Goal: Task Accomplishment & Management: Manage account settings

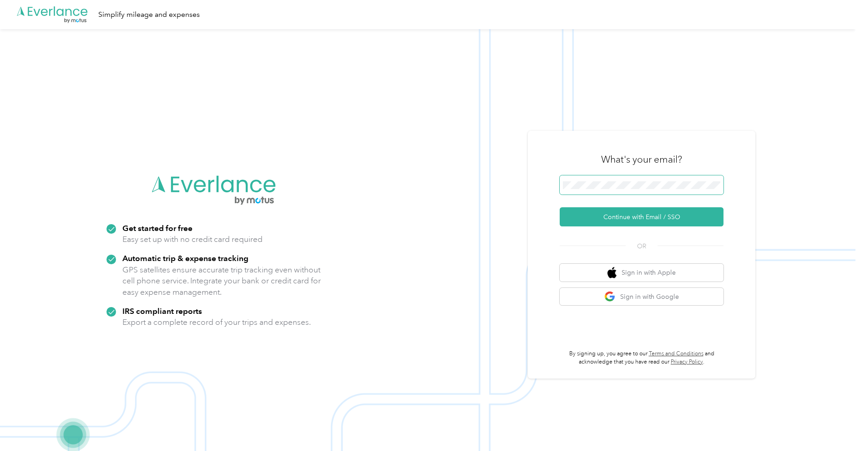
click at [598, 180] on span at bounding box center [642, 184] width 164 height 19
click at [598, 181] on span at bounding box center [642, 184] width 164 height 19
click at [599, 218] on button "Continue with Email / SSO" at bounding box center [642, 216] width 164 height 19
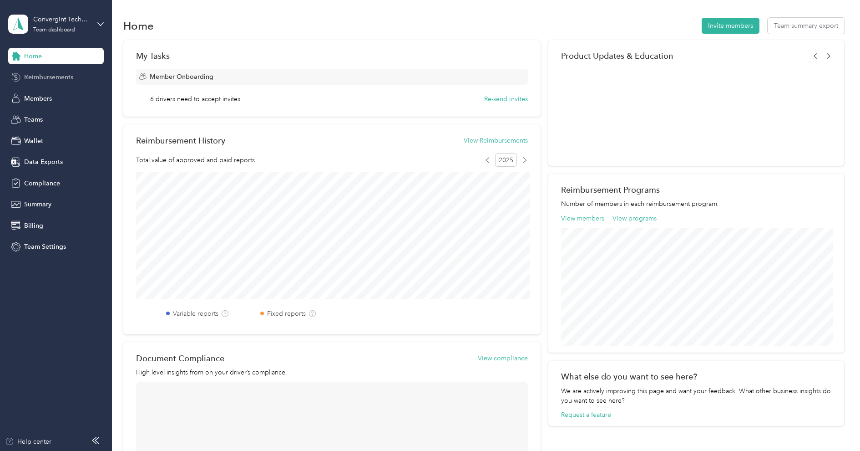
click at [56, 76] on span "Reimbursements" at bounding box center [48, 77] width 49 height 10
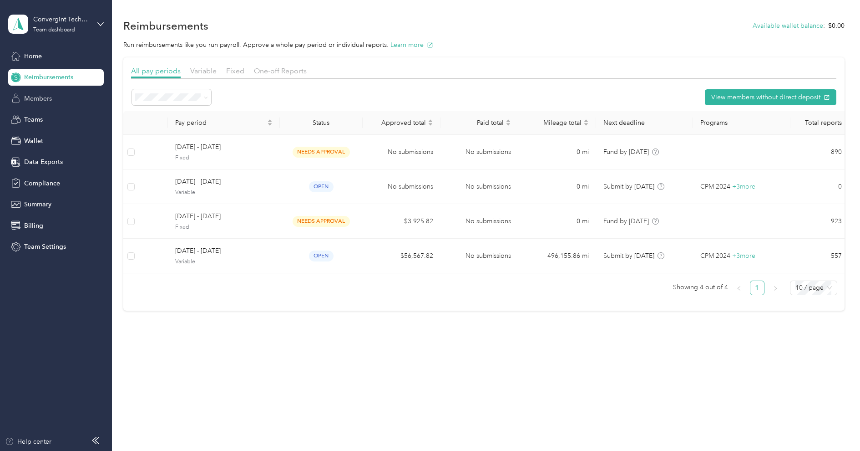
click at [49, 94] on span "Members" at bounding box center [38, 99] width 28 height 10
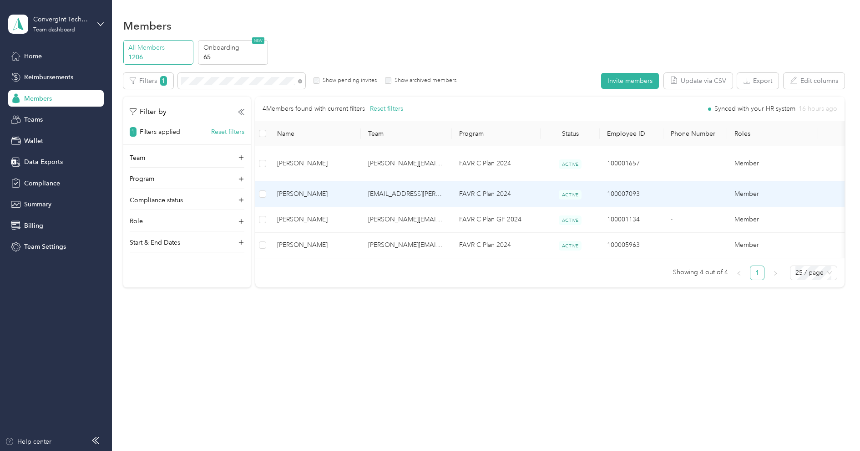
click at [327, 189] on span "Robert Nelson" at bounding box center [315, 194] width 76 height 10
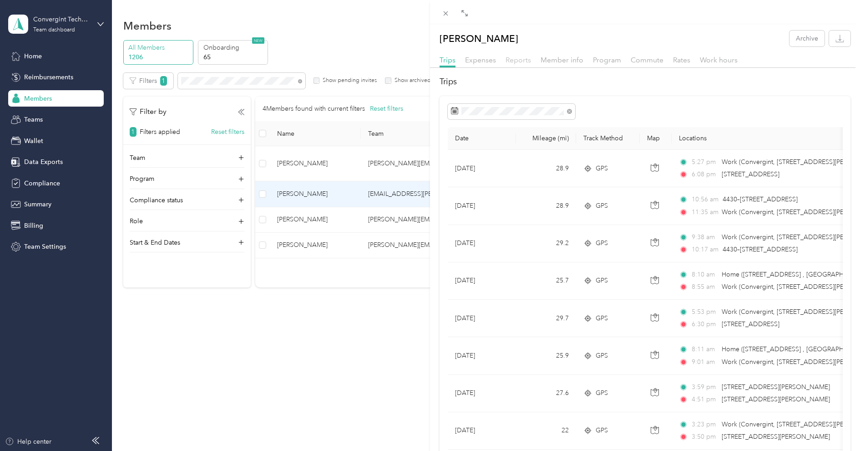
click at [521, 60] on span "Reports" at bounding box center [518, 60] width 25 height 9
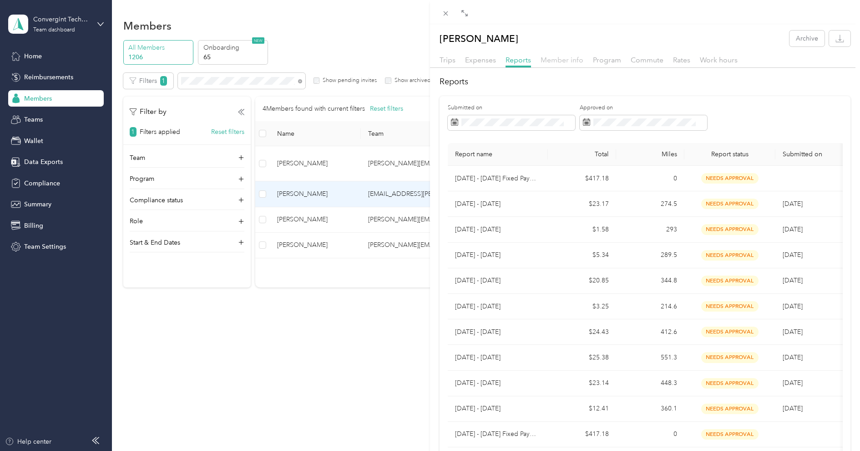
click at [562, 63] on span "Member info" at bounding box center [562, 60] width 43 height 9
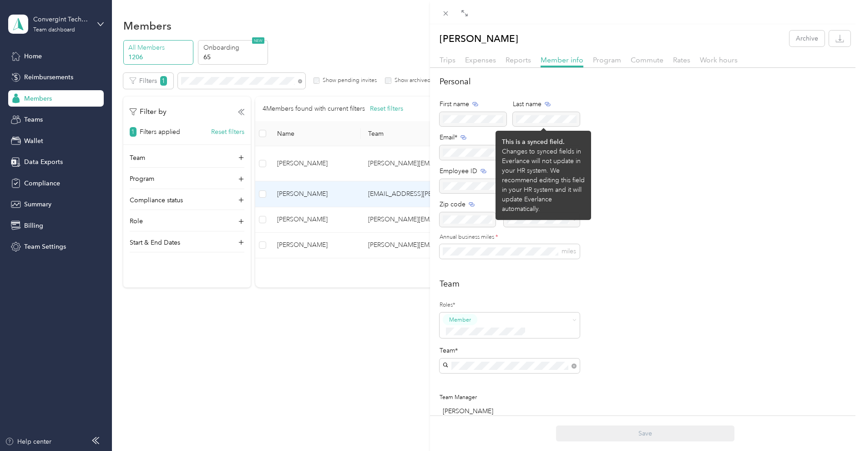
click at [478, 155] on div at bounding box center [510, 152] width 140 height 15
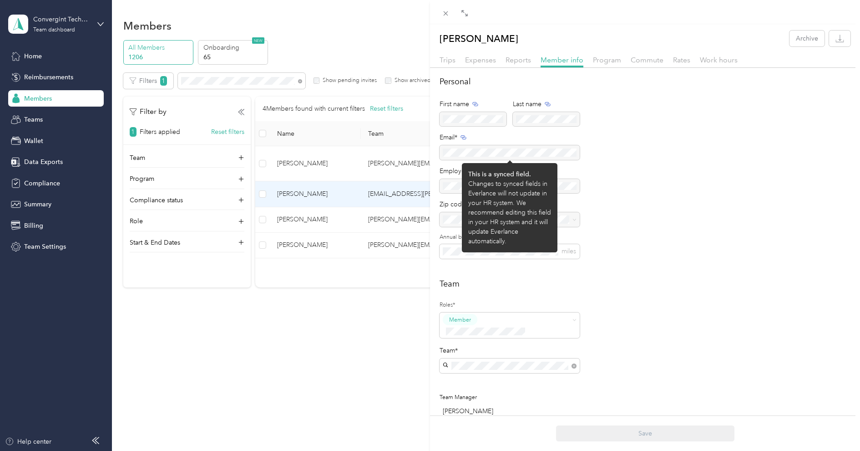
click at [478, 155] on div at bounding box center [510, 152] width 140 height 15
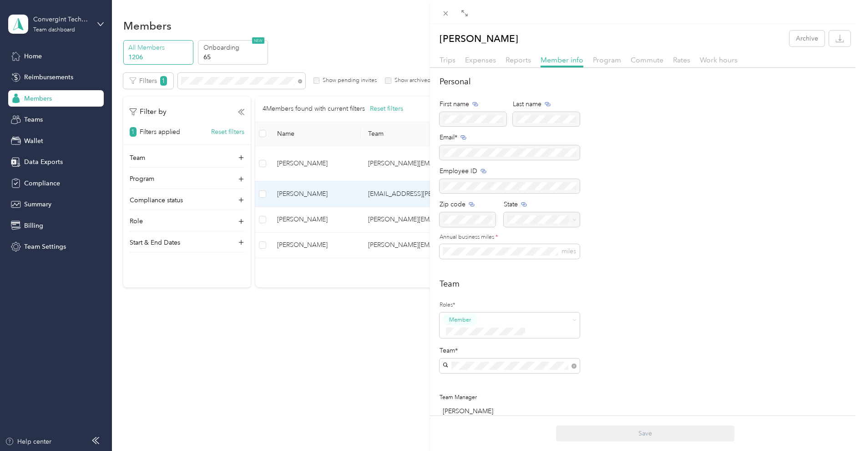
click at [74, 19] on div "Robert Nelson Archive Trips Expenses Reports Member info Program Commute Rates …" at bounding box center [430, 225] width 860 height 451
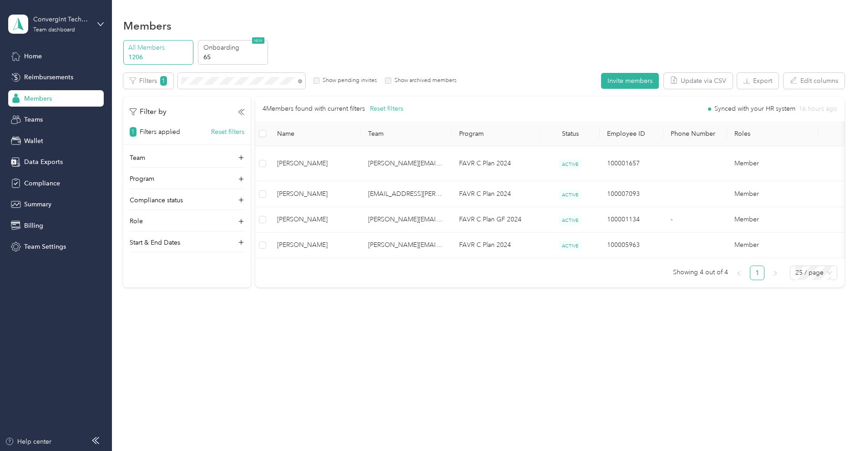
click at [61, 22] on div at bounding box center [430, 225] width 860 height 451
click at [61, 22] on div "Convergint Technologies" at bounding box center [61, 20] width 57 height 10
click at [47, 96] on div "Personal dashboard" at bounding box center [44, 96] width 57 height 10
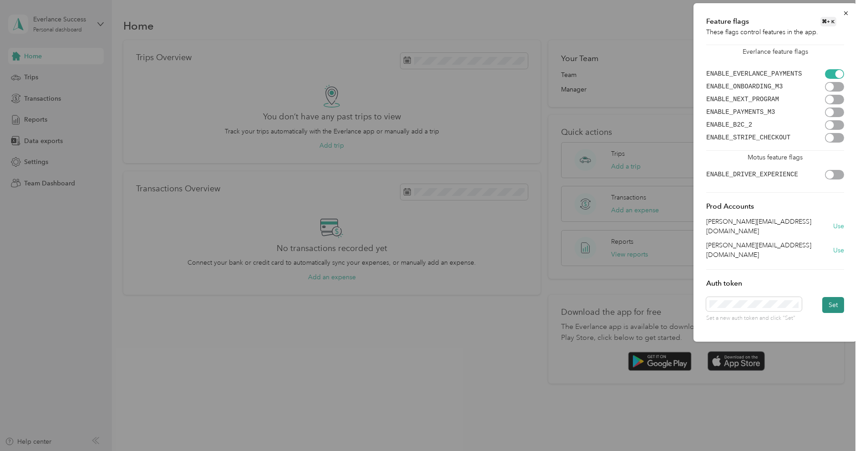
click at [835, 297] on button "Set" at bounding box center [833, 305] width 22 height 16
